Goal: Find specific page/section: Find specific page/section

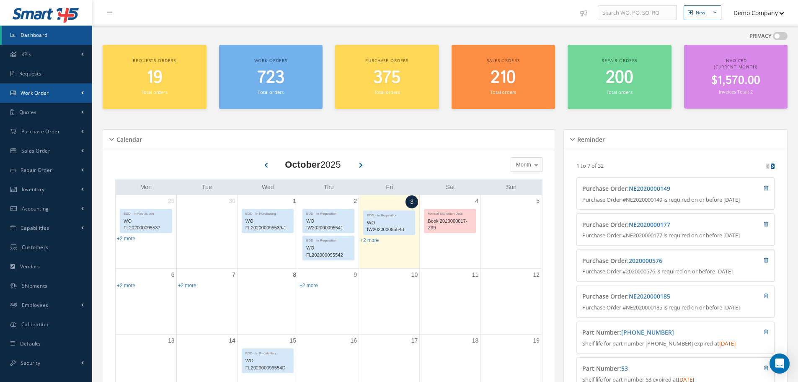
click at [83, 95] on span at bounding box center [82, 92] width 3 height 7
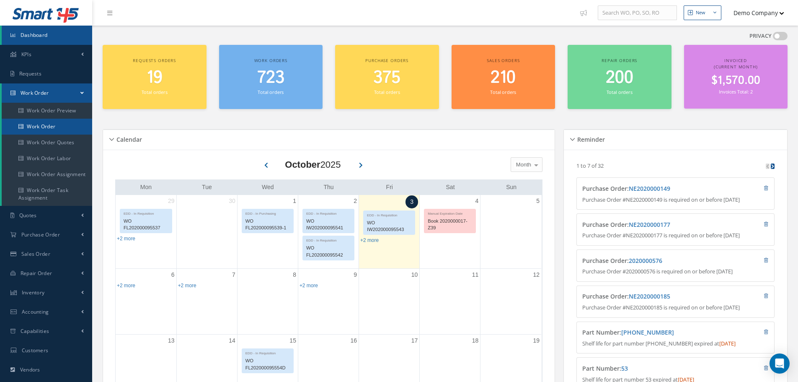
click at [49, 130] on link "Work Order" at bounding box center [47, 127] width 91 height 16
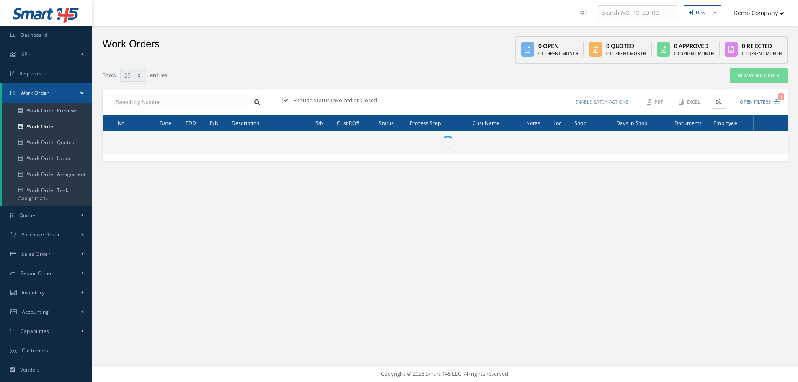
select select "25"
